Goal: Task Accomplishment & Management: Use online tool/utility

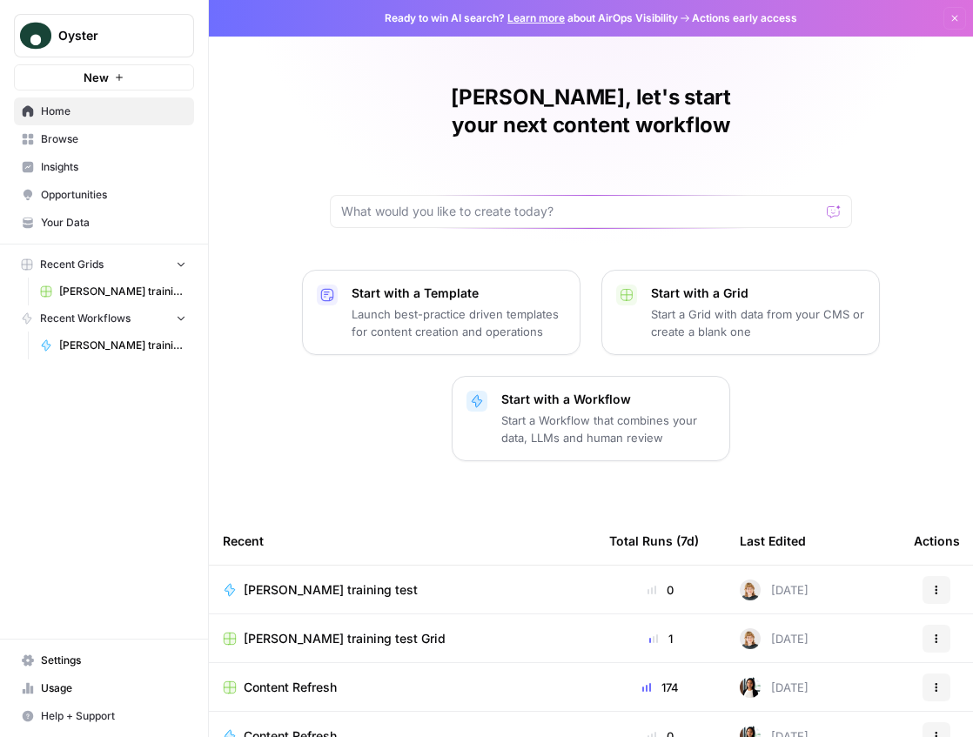
click at [78, 141] on span "Browse" at bounding box center [113, 139] width 145 height 16
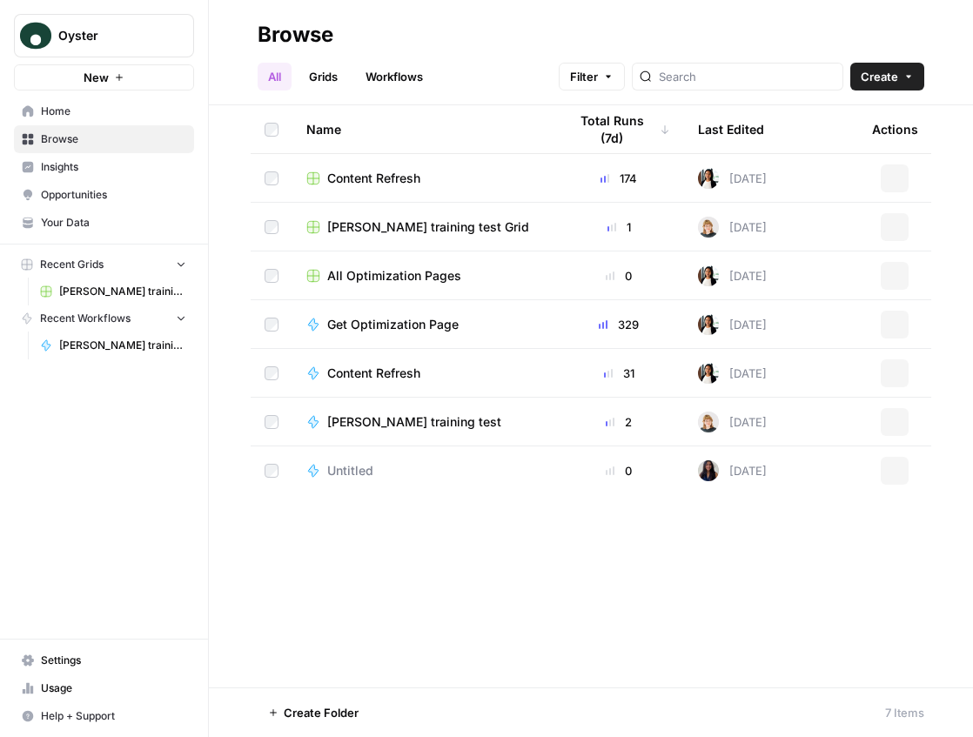
click at [67, 175] on link "Insights" at bounding box center [104, 167] width 180 height 28
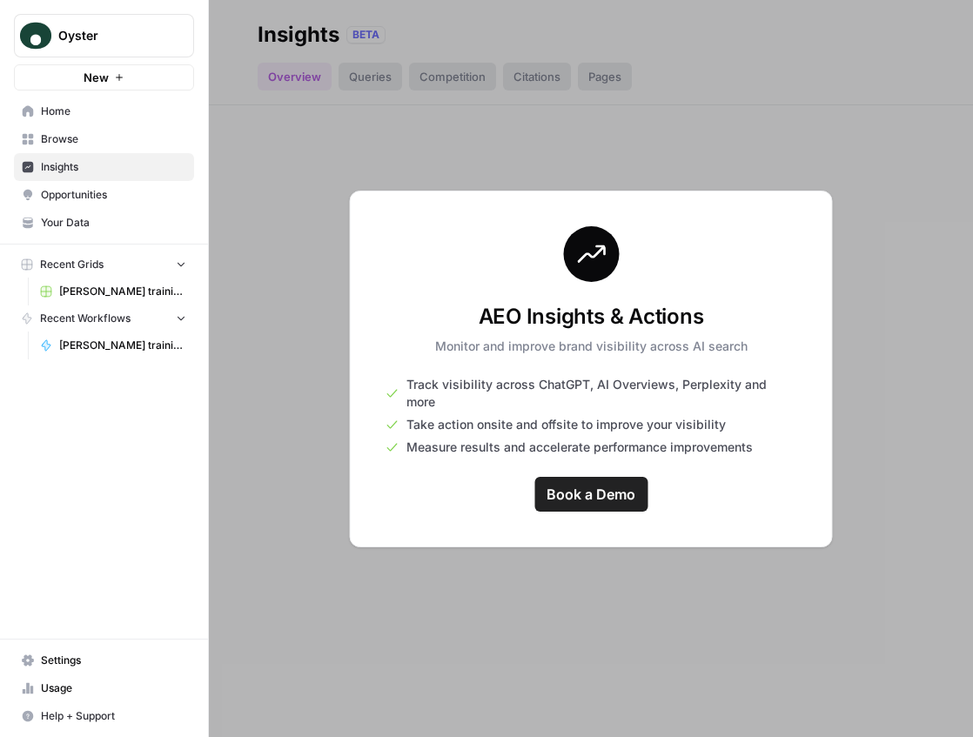
click at [77, 224] on span "Your Data" at bounding box center [113, 223] width 145 height 16
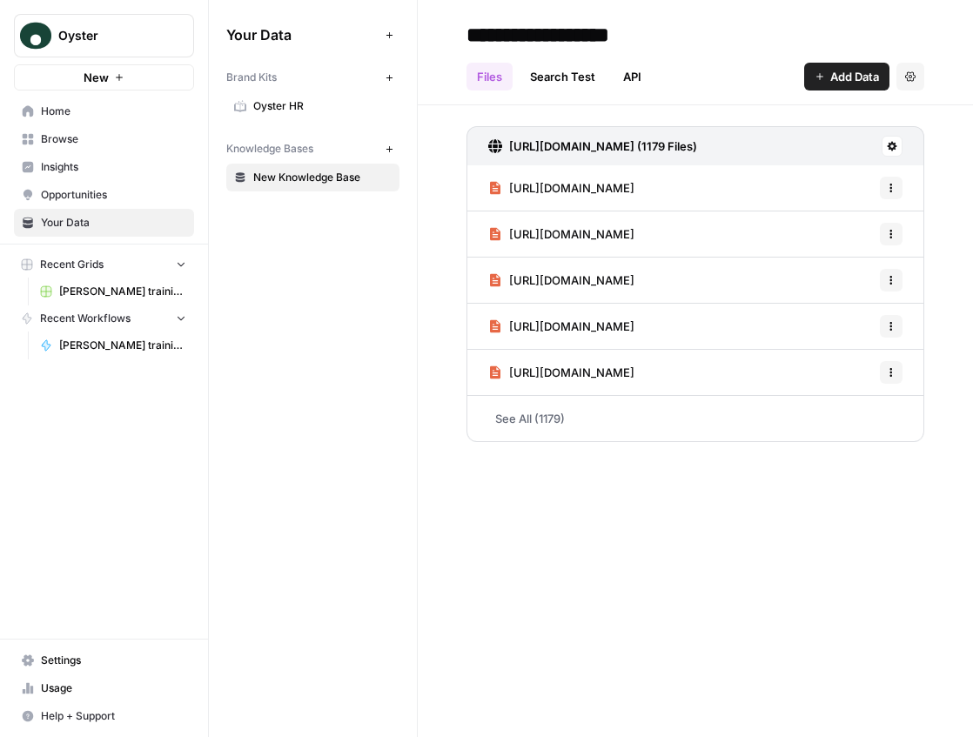
click at [284, 107] on span "Oyster HR" at bounding box center [322, 106] width 138 height 16
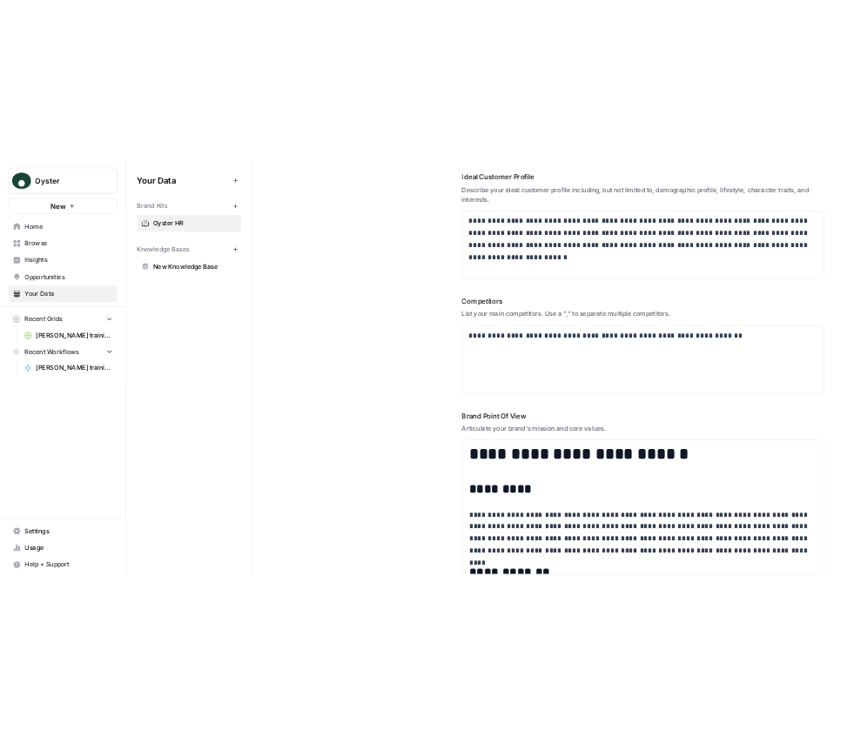
scroll to position [494, 0]
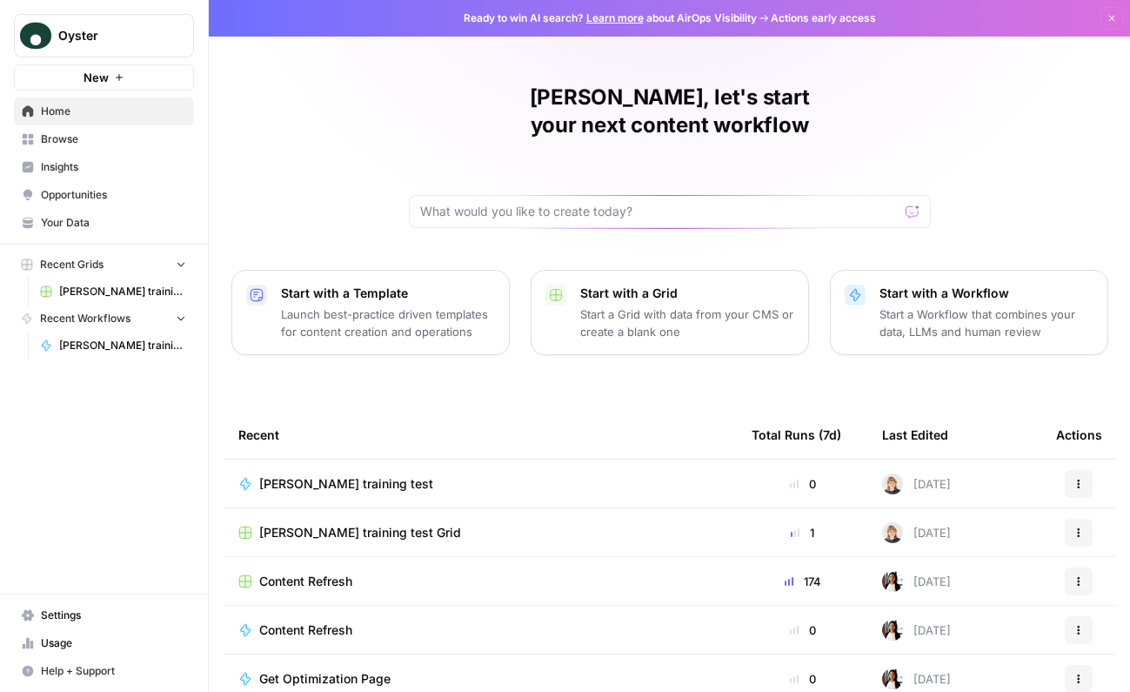
click at [418, 465] on td "[PERSON_NAME] training test" at bounding box center [480, 483] width 513 height 48
click at [337, 475] on span "[PERSON_NAME] training test" at bounding box center [346, 483] width 174 height 17
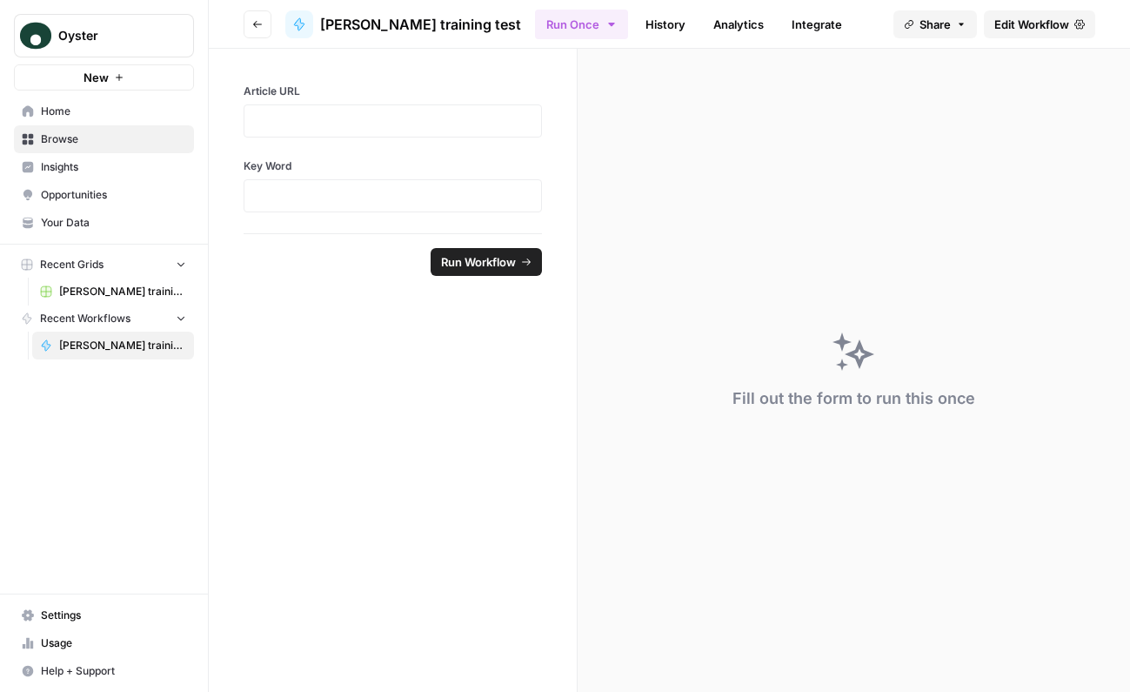
click at [1059, 25] on span "Edit Workflow" at bounding box center [1031, 24] width 75 height 17
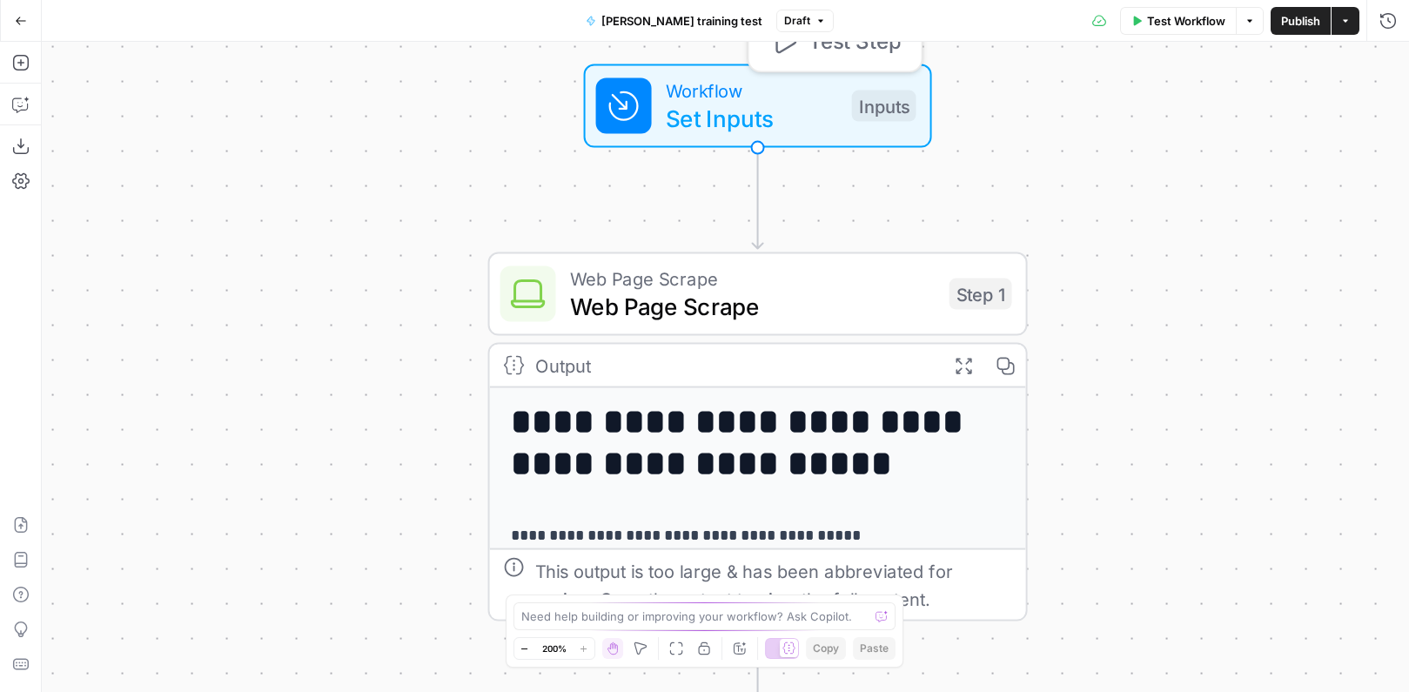
click at [741, 101] on span "Set Inputs" at bounding box center [752, 118] width 172 height 35
click at [795, 289] on span "Web Page Scrape" at bounding box center [752, 306] width 365 height 35
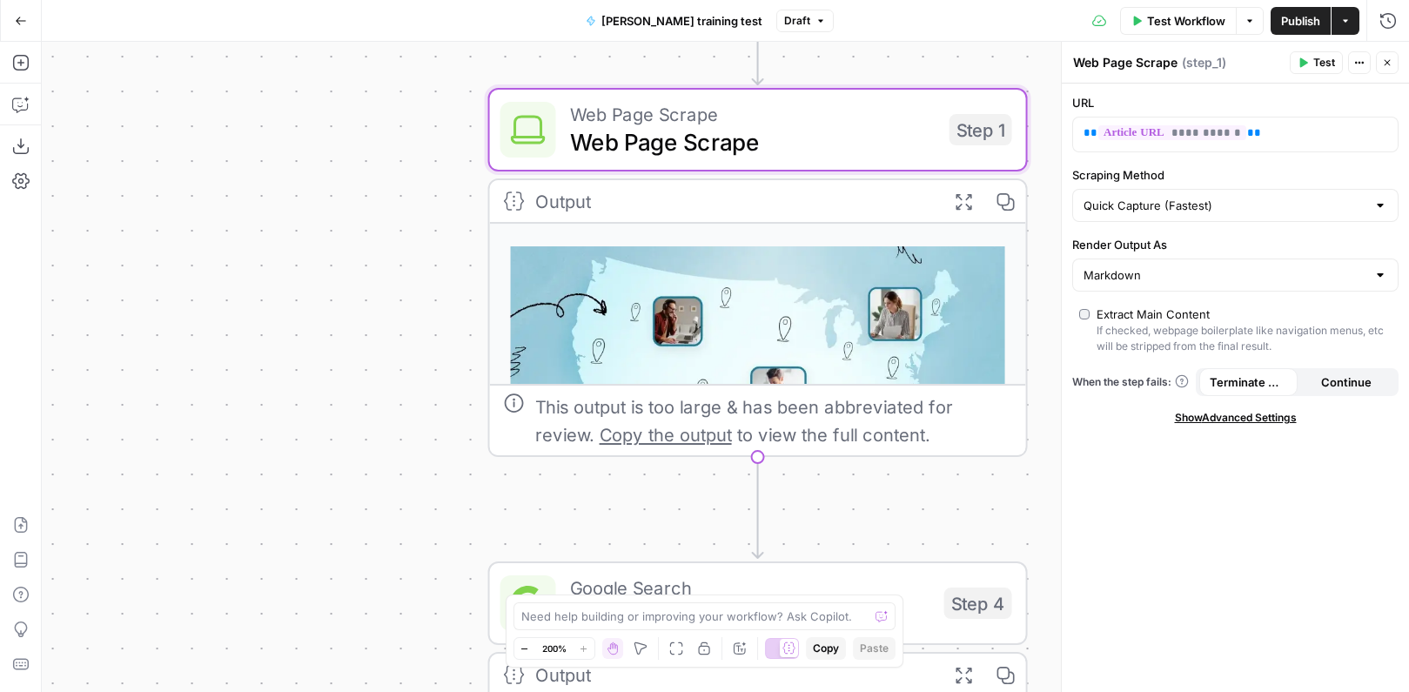
scroll to position [222, 0]
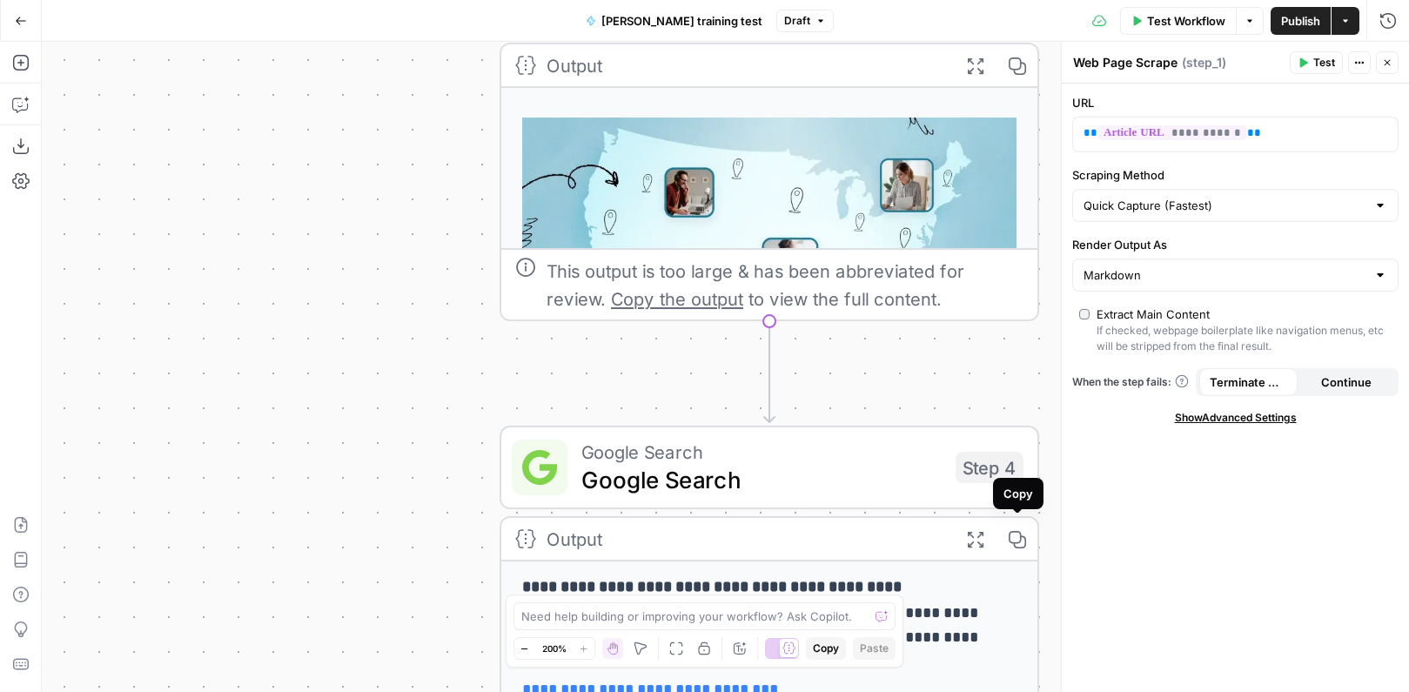
click at [874, 465] on span "Google Search" at bounding box center [761, 479] width 360 height 35
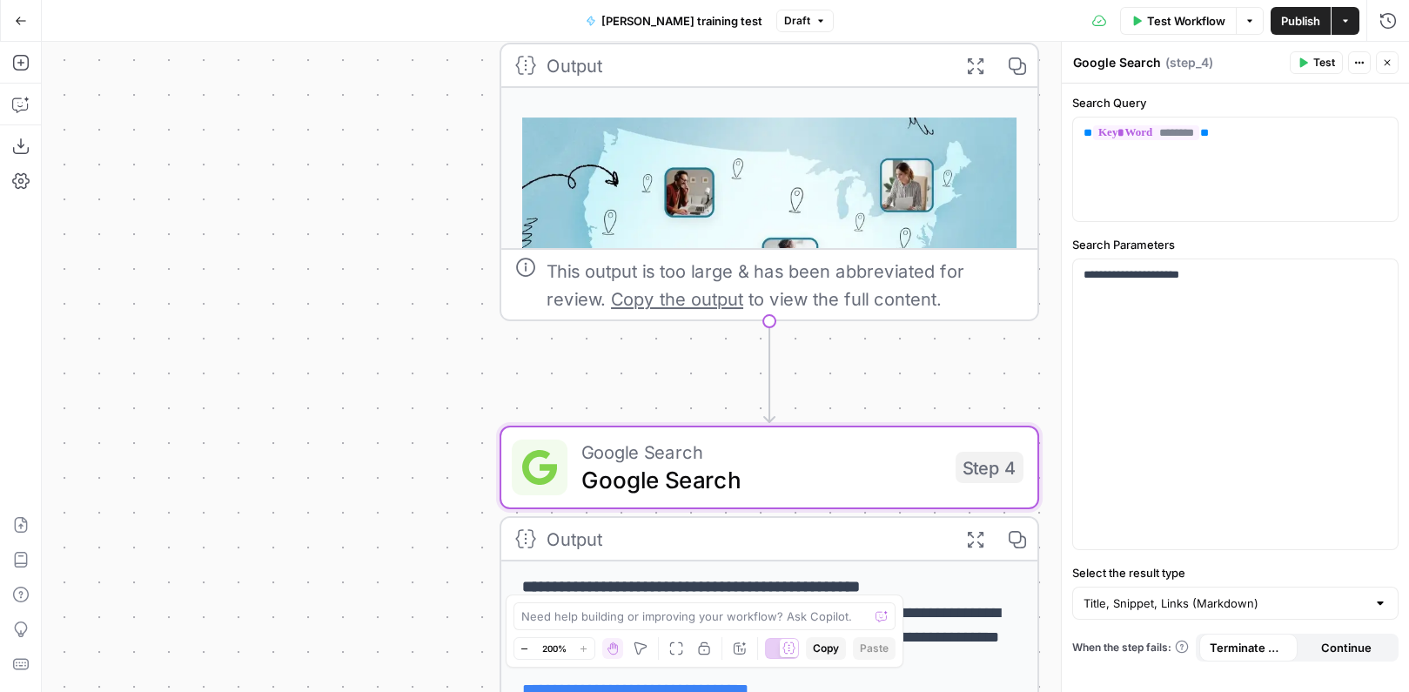
click at [400, 405] on div "**********" at bounding box center [725, 367] width 1367 height 650
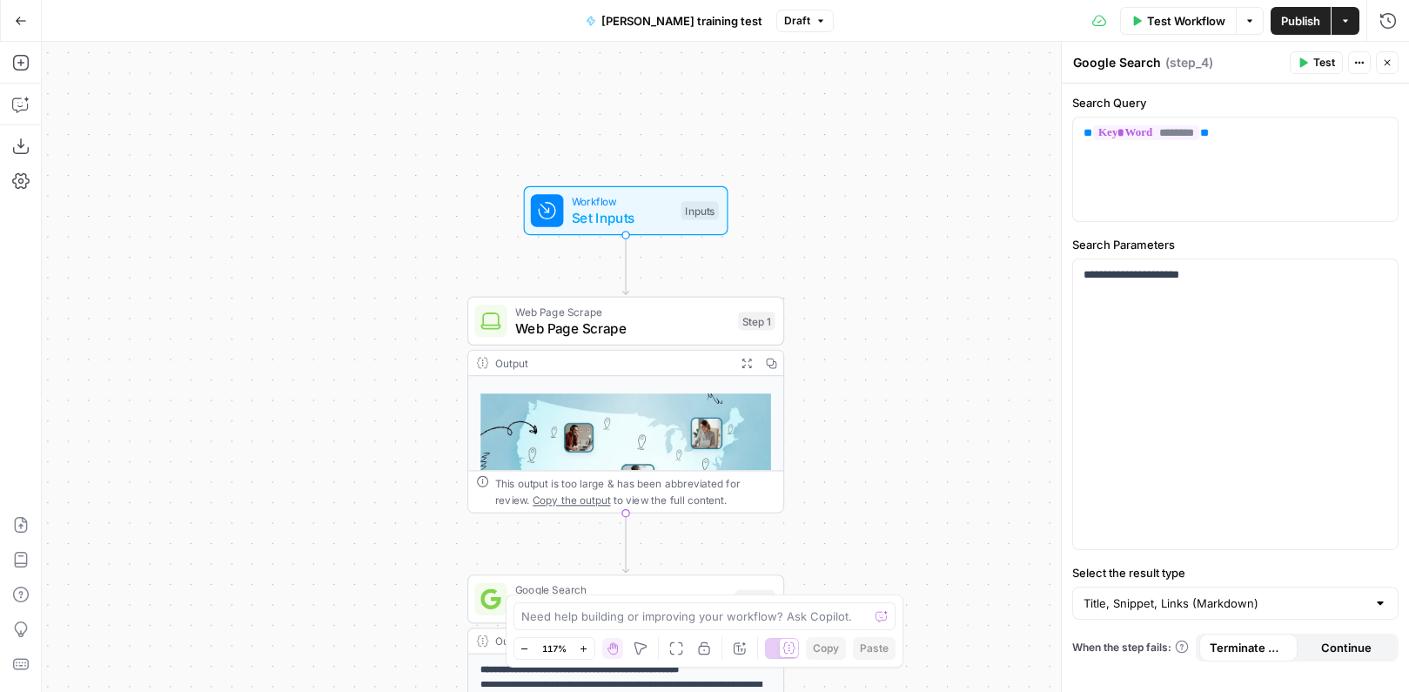
click at [882, 201] on div "**********" at bounding box center [725, 367] width 1367 height 650
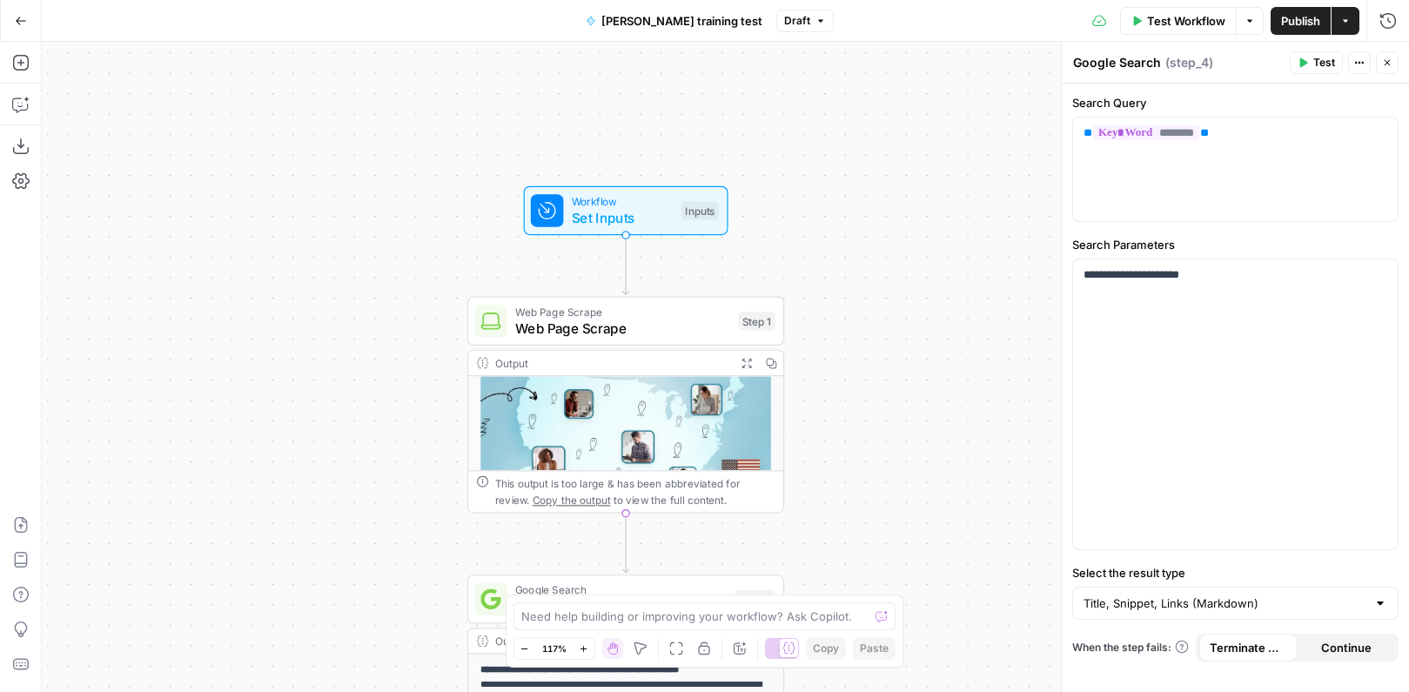
scroll to position [250, 0]
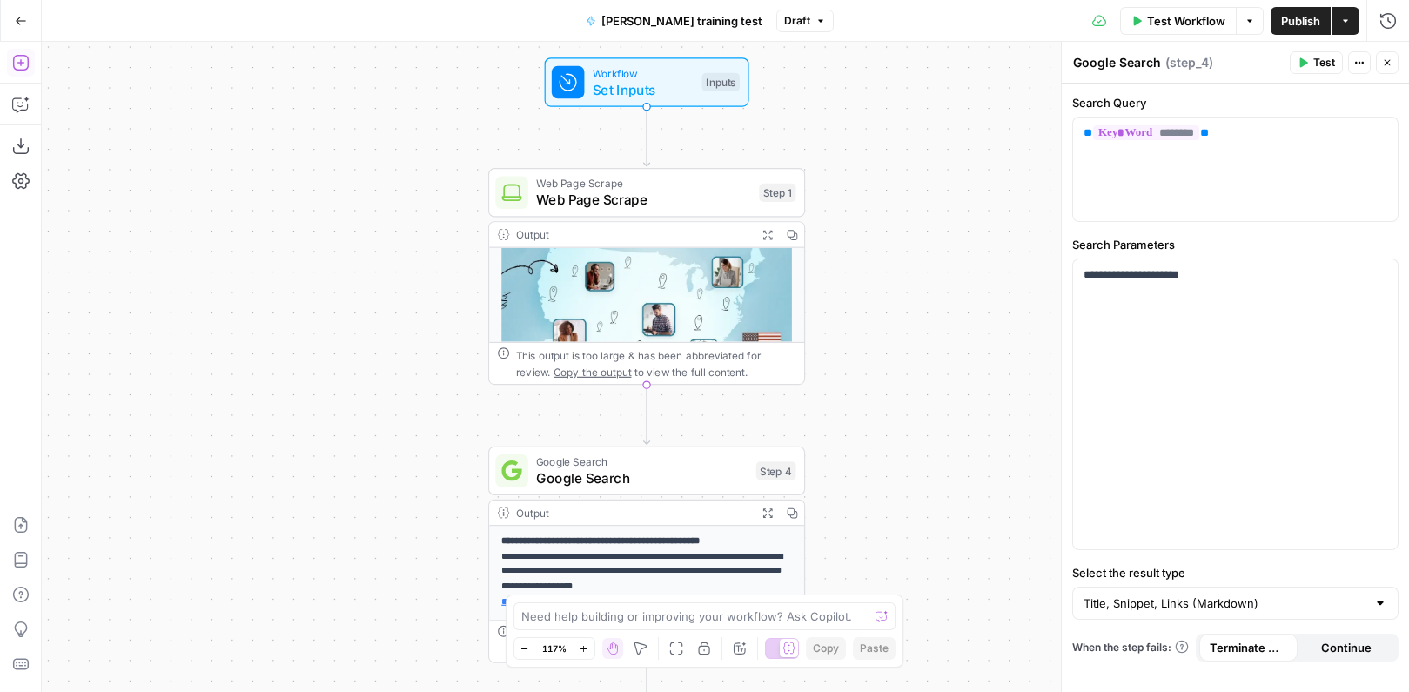
click at [18, 70] on icon "button" at bounding box center [20, 63] width 16 height 16
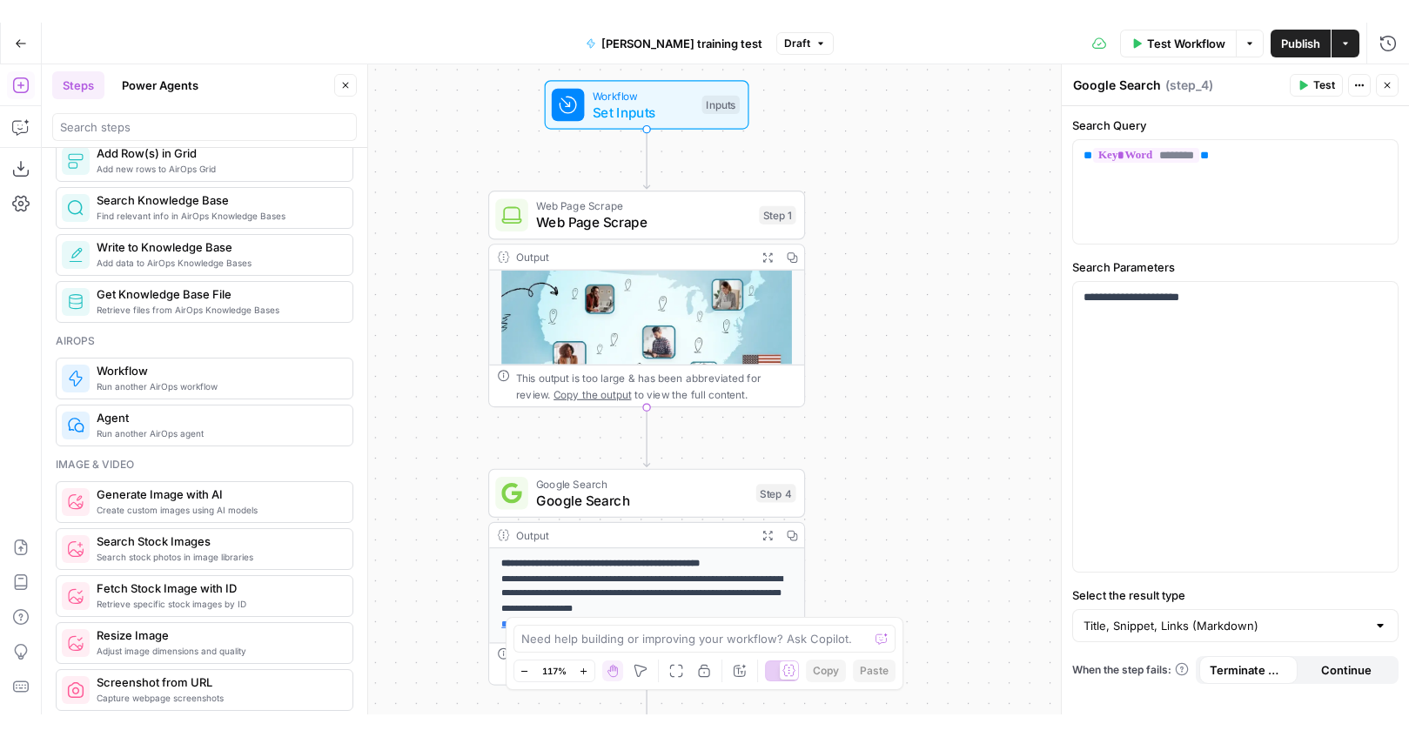
scroll to position [880, 0]
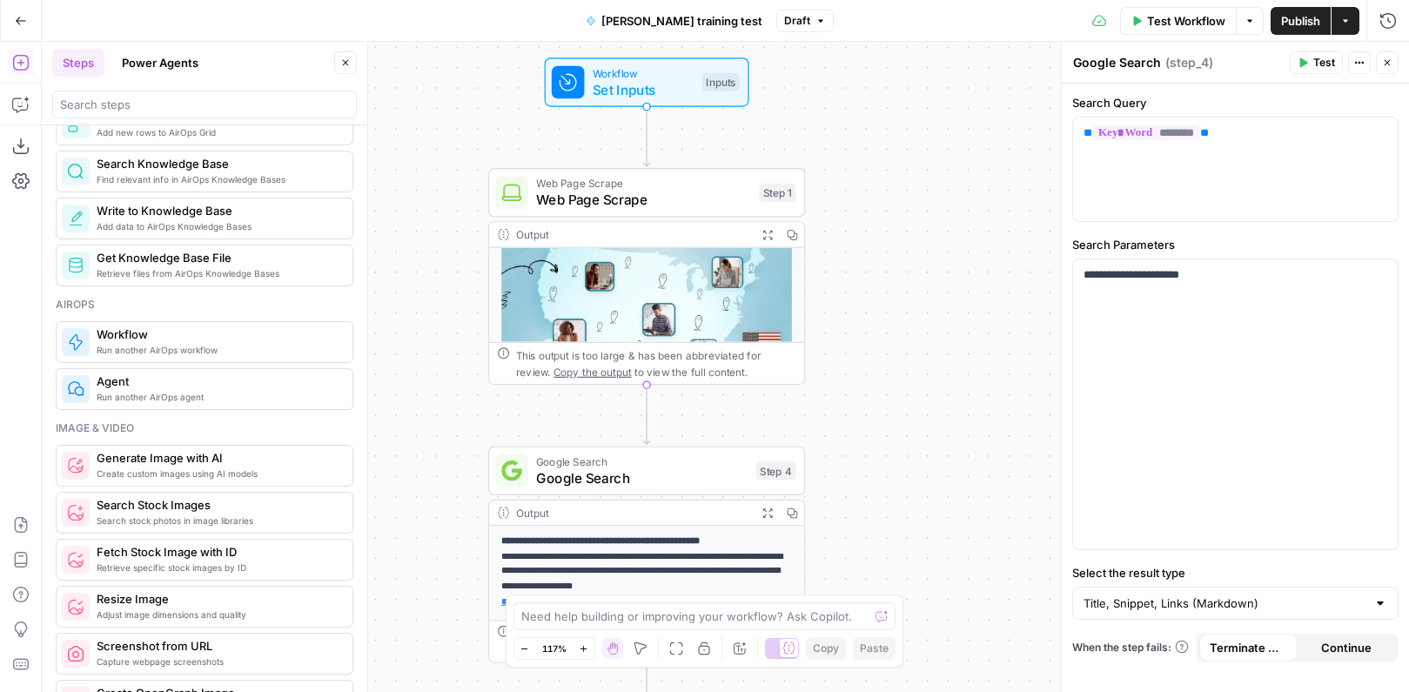
click at [450, 446] on div "**********" at bounding box center [725, 367] width 1367 height 650
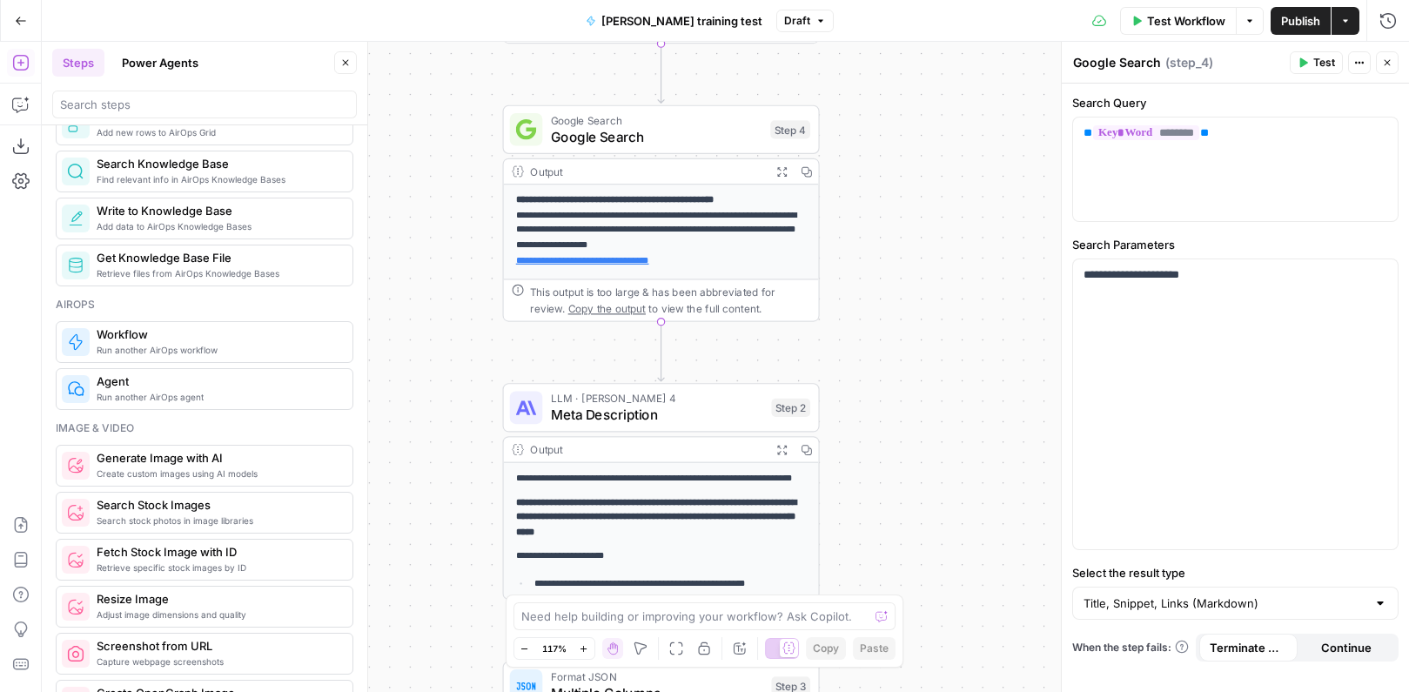
click at [664, 416] on span "Meta Description" at bounding box center [657, 415] width 212 height 20
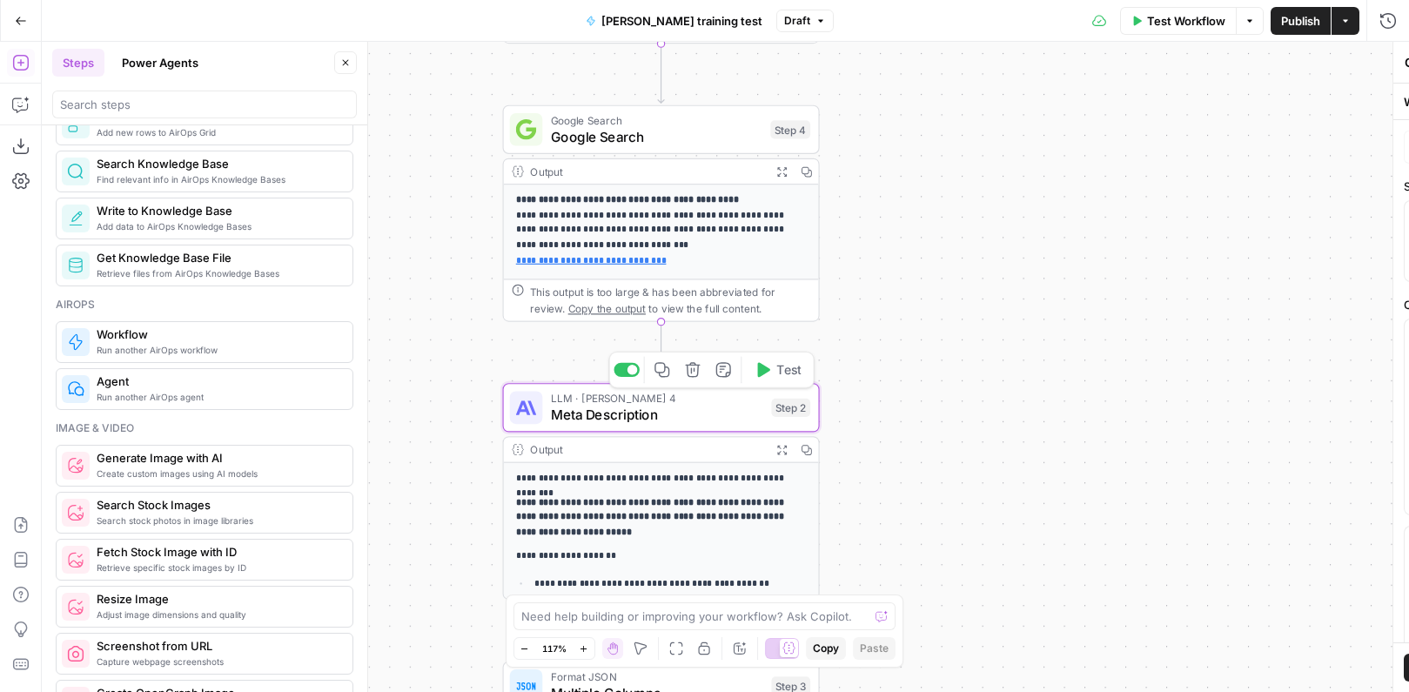
type textarea "Meta Description"
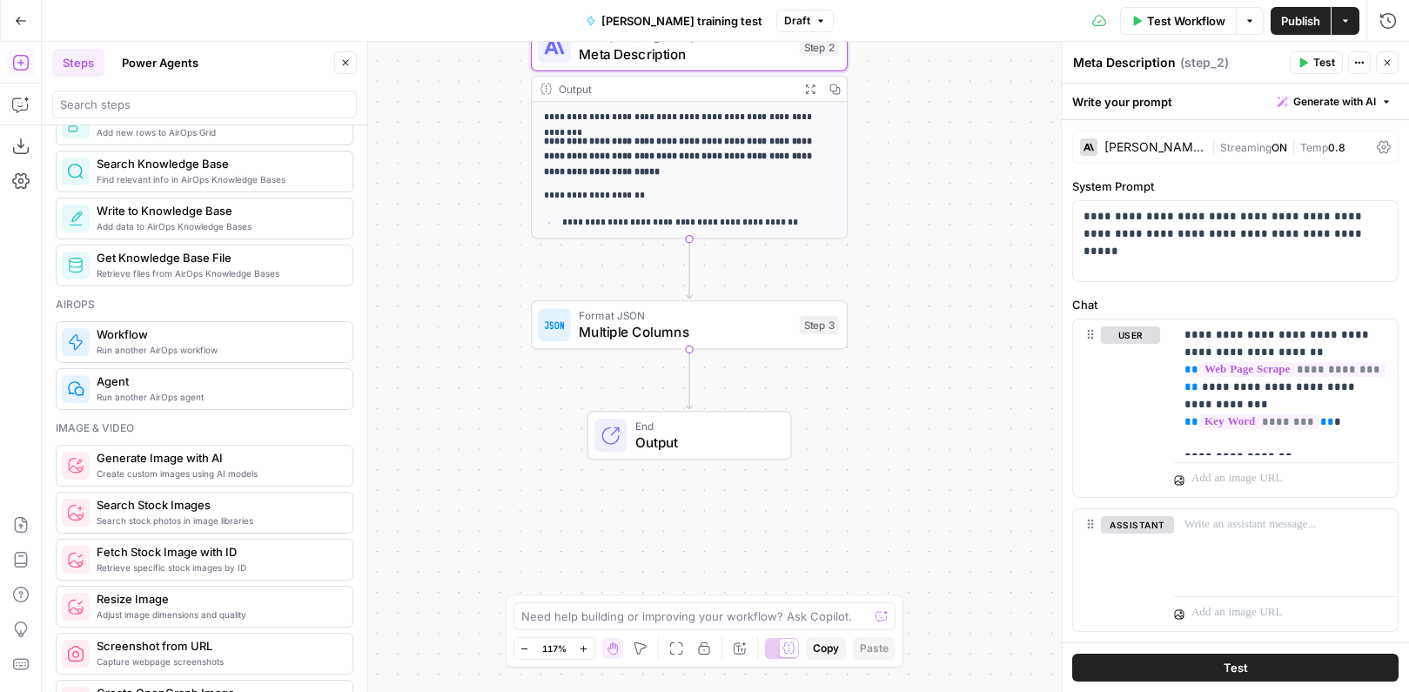
click at [27, 22] on button "Go Back" at bounding box center [20, 20] width 31 height 31
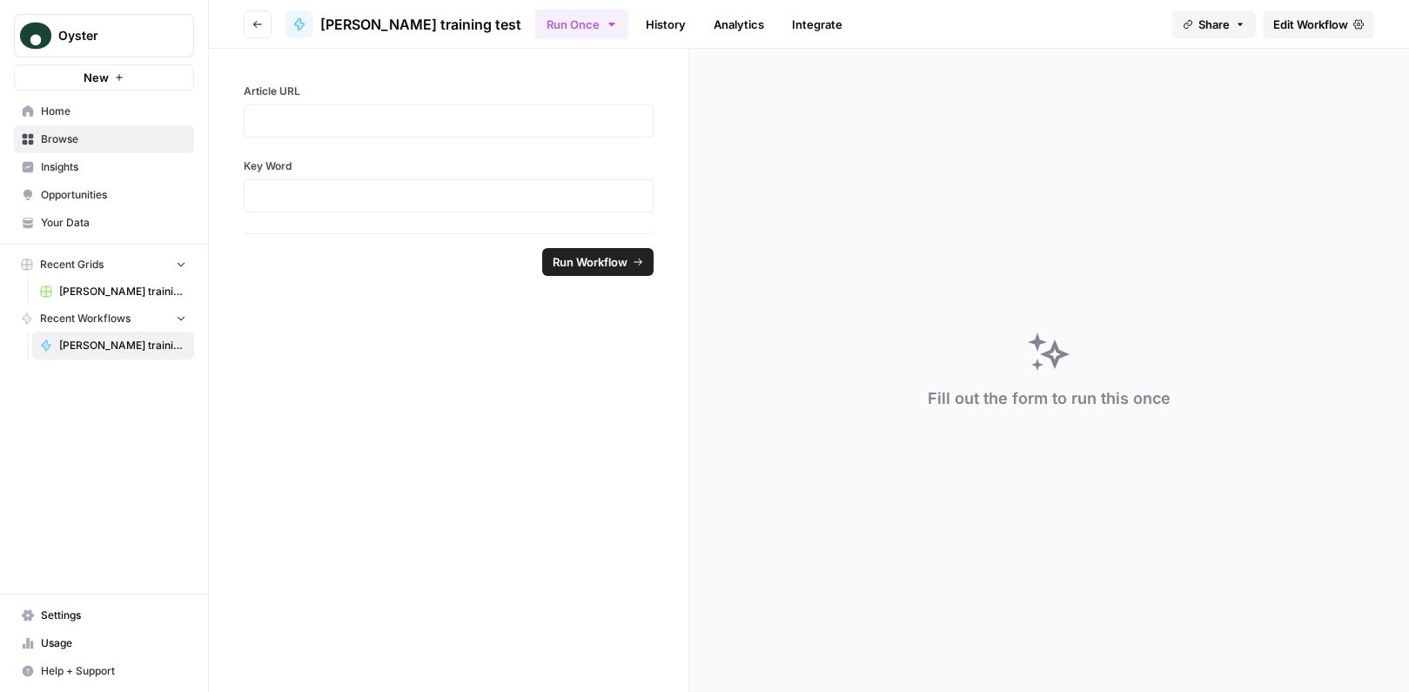
click at [83, 119] on link "Home" at bounding box center [104, 111] width 180 height 28
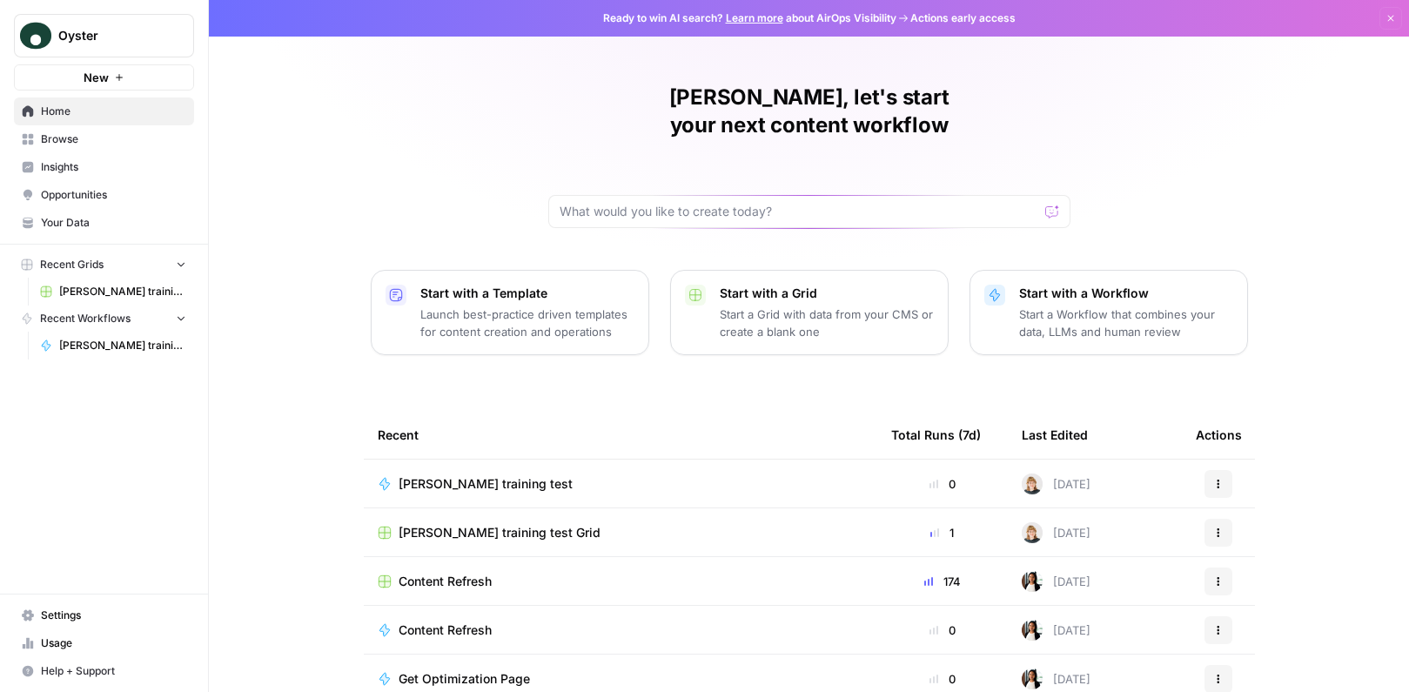
click at [109, 292] on span "[PERSON_NAME] training test Grid" at bounding box center [122, 292] width 127 height 16
